Goal: Information Seeking & Learning: Learn about a topic

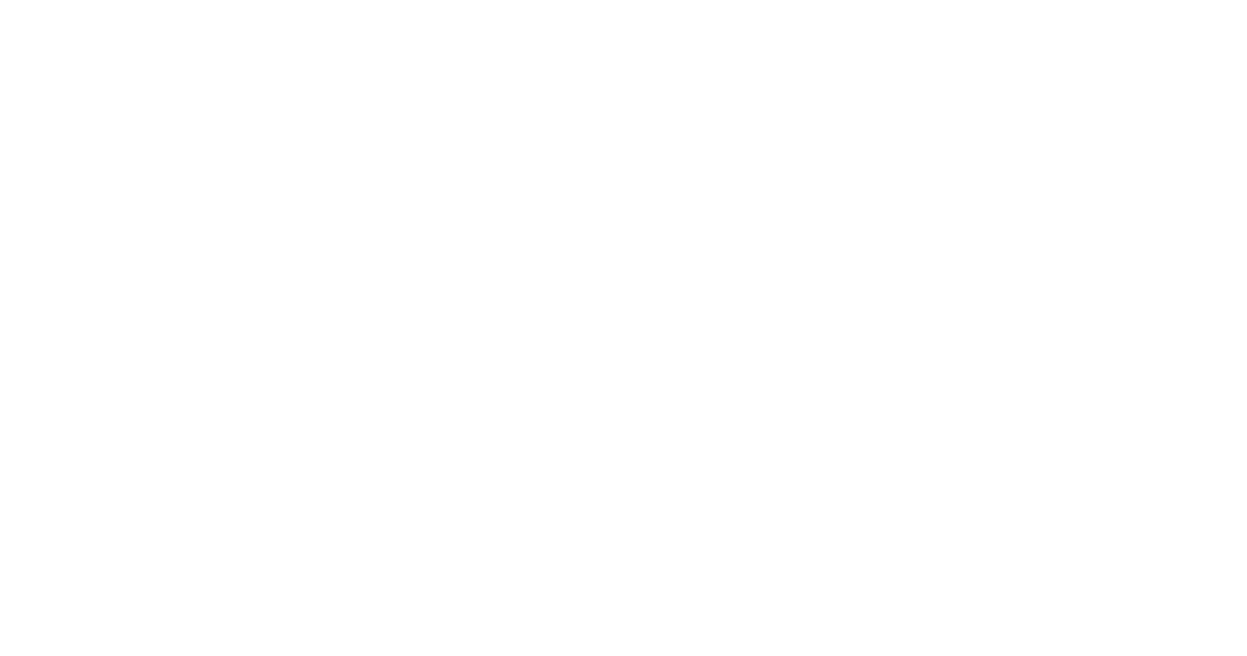
type input "B"
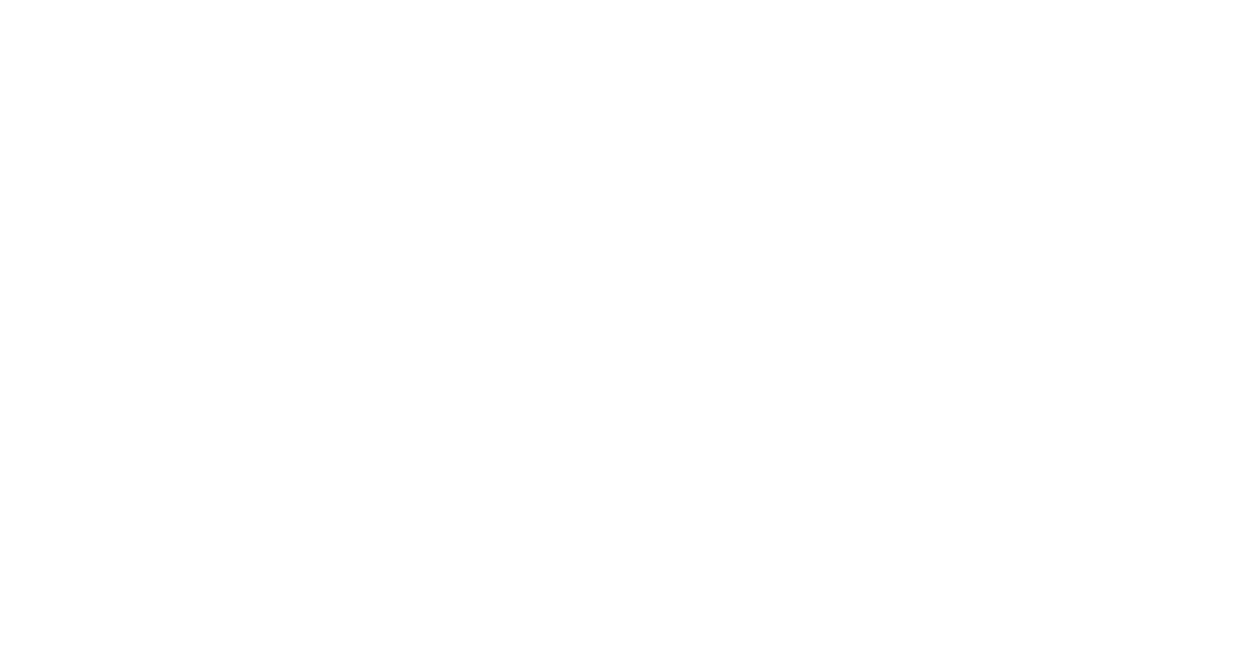
type input "benc"
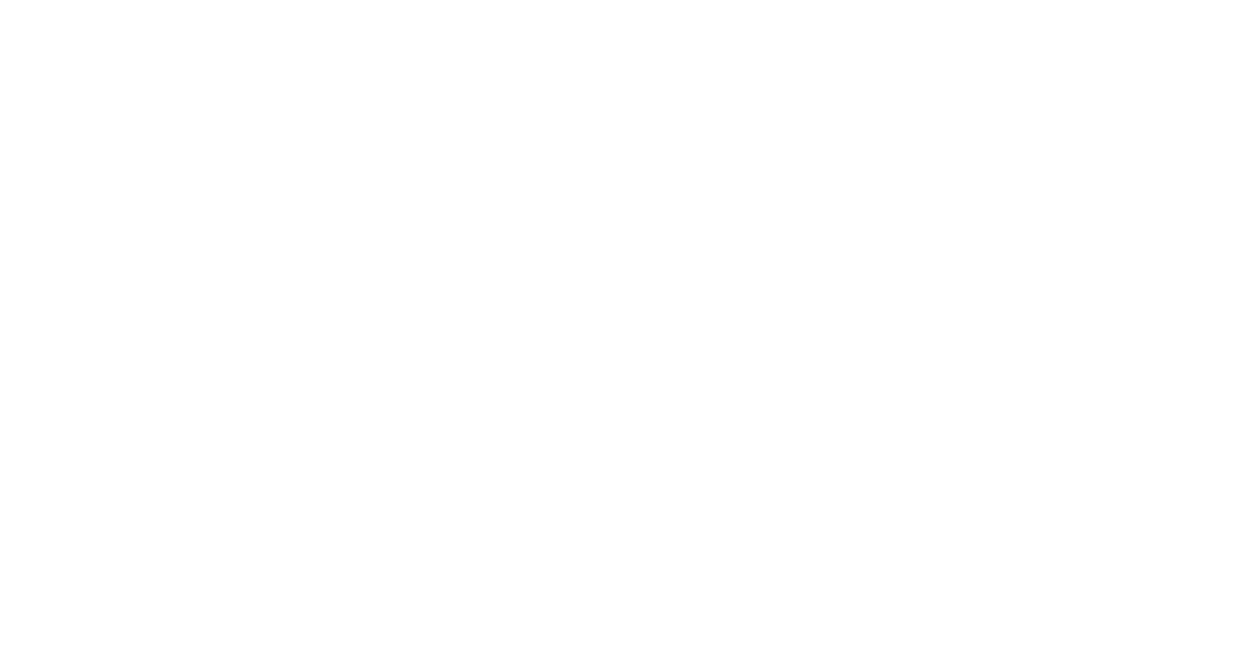
drag, startPoint x: 491, startPoint y: 103, endPoint x: 421, endPoint y: 108, distance: 70.3
